Goal: Book appointment/travel/reservation

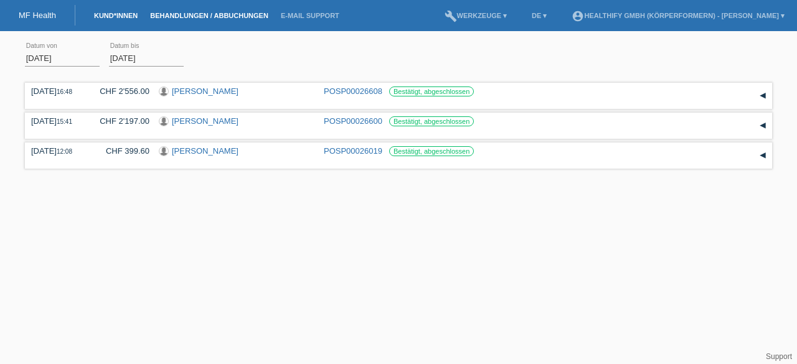
click at [116, 17] on link "Kund*innen" at bounding box center [116, 15] width 56 height 7
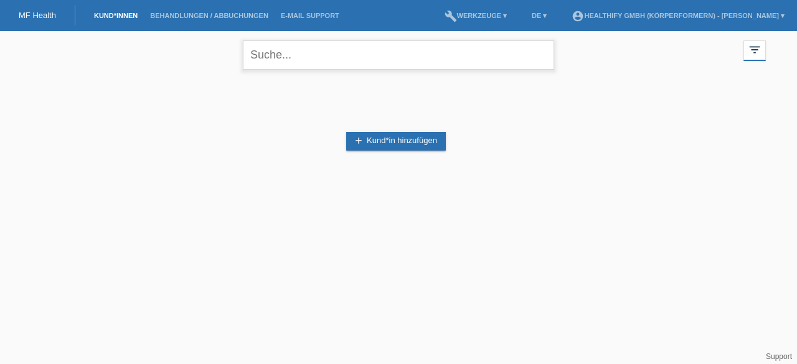
click at [376, 54] on input "text" at bounding box center [398, 54] width 311 height 29
type input "[PERSON_NAME]"
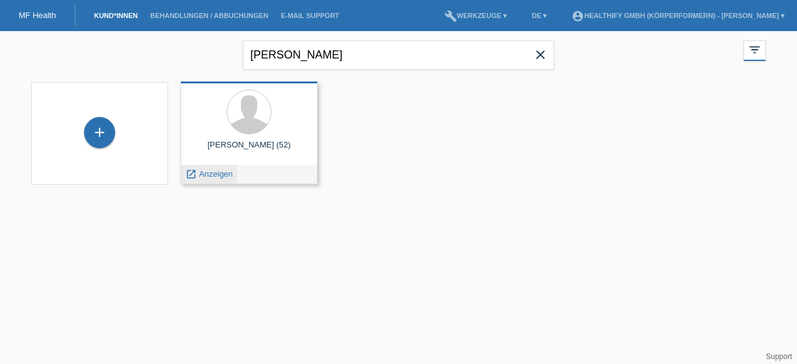
click at [212, 175] on span "Anzeigen" at bounding box center [216, 173] width 34 height 9
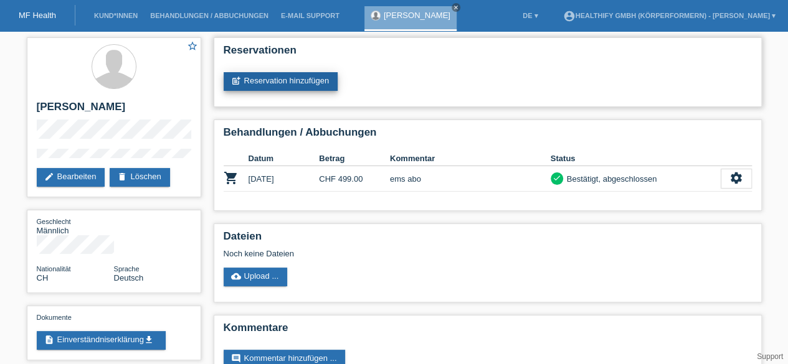
click at [294, 83] on link "post_add Reservation hinzufügen" at bounding box center [281, 81] width 115 height 19
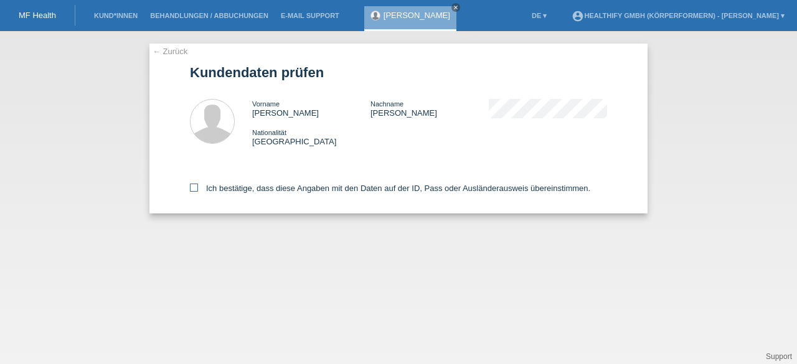
click at [253, 190] on label "Ich bestätige, dass diese Angaben mit den Daten auf der ID, Pass oder Ausländer…" at bounding box center [390, 188] width 400 height 9
click at [198, 190] on input "Ich bestätige, dass diese Angaben mit den Daten auf der ID, Pass oder Ausländer…" at bounding box center [194, 188] width 8 height 8
checkbox input "true"
